Goal: Task Accomplishment & Management: Manage account settings

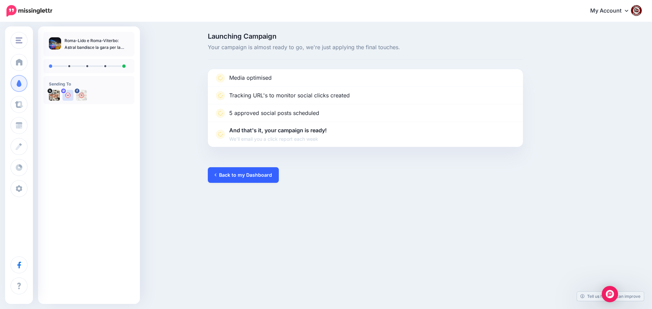
click at [241, 172] on link "Back to my Dashboard" at bounding box center [243, 175] width 71 height 16
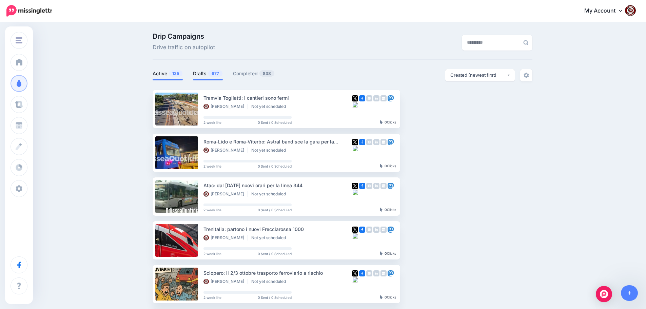
click at [175, 74] on span "135" at bounding box center [176, 73] width 14 height 6
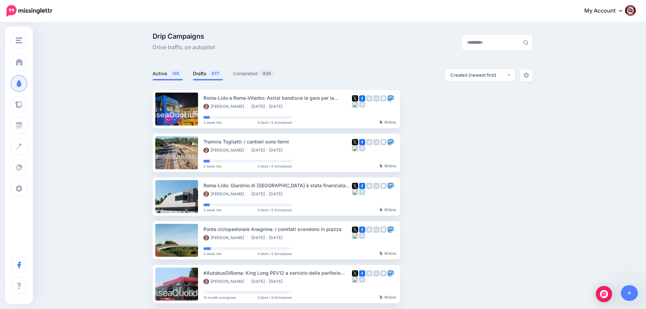
click at [203, 71] on link "Drafts 677" at bounding box center [208, 74] width 30 height 8
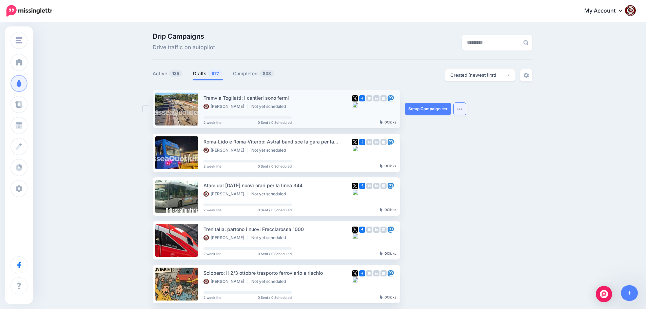
click at [465, 110] on button "button" at bounding box center [460, 109] width 12 height 12
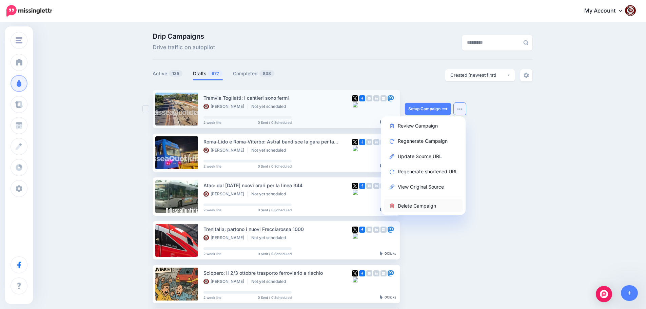
click at [414, 204] on link "Delete Campaign" at bounding box center [423, 205] width 79 height 13
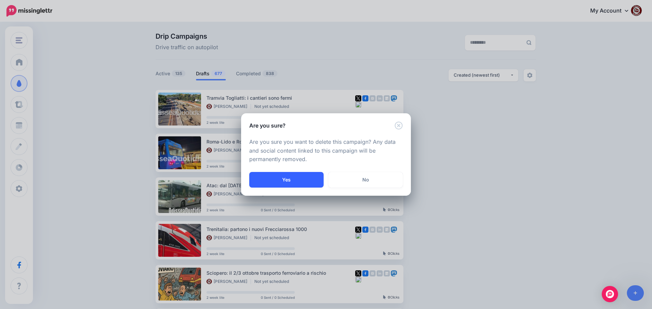
click at [294, 177] on button "Yes" at bounding box center [286, 180] width 74 height 16
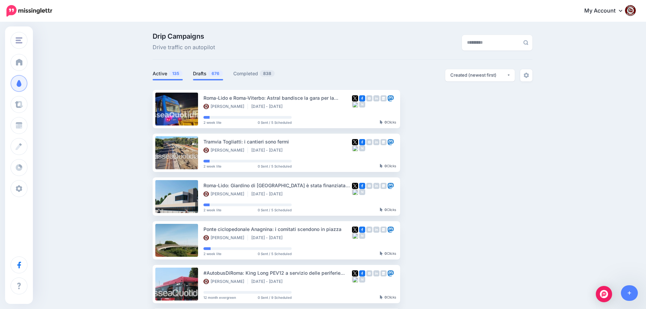
click at [212, 71] on span "676" at bounding box center [215, 73] width 15 height 6
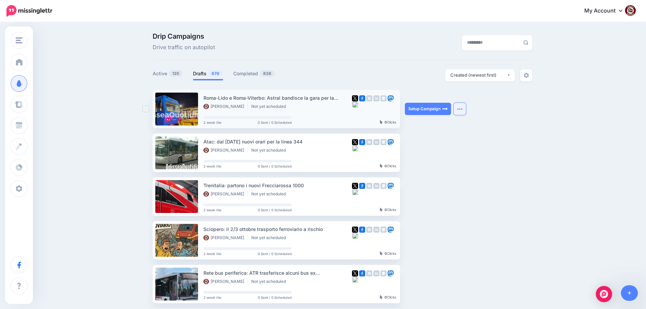
click at [465, 111] on button "button" at bounding box center [460, 109] width 12 height 12
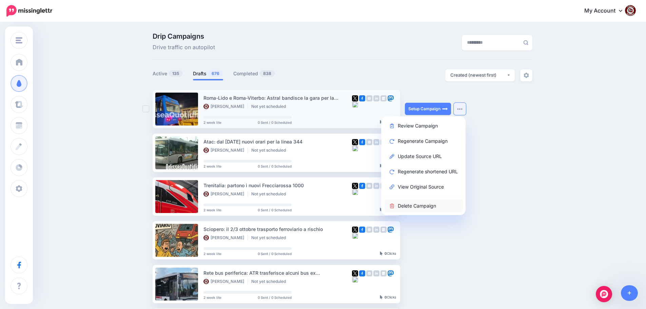
click at [412, 205] on link "Delete Campaign" at bounding box center [423, 205] width 79 height 13
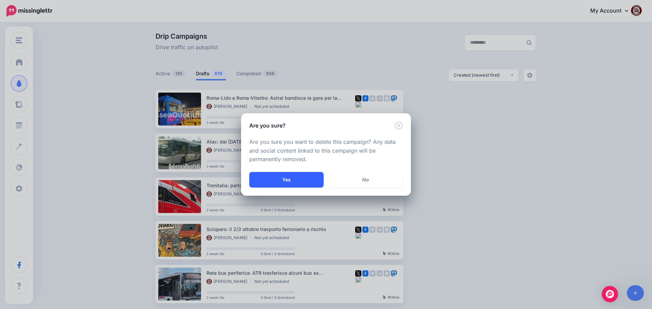
click at [291, 179] on button "Yes" at bounding box center [286, 180] width 74 height 16
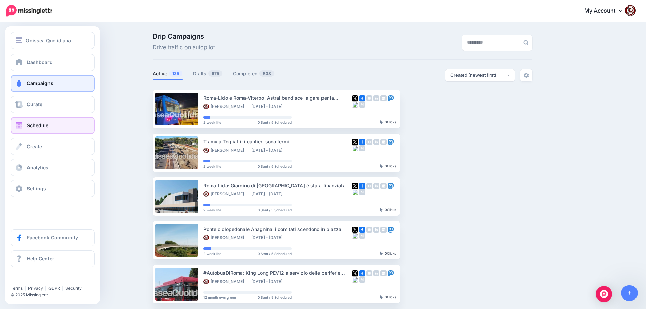
click at [32, 128] on span "Schedule" at bounding box center [38, 126] width 22 height 6
